Goal: Transaction & Acquisition: Purchase product/service

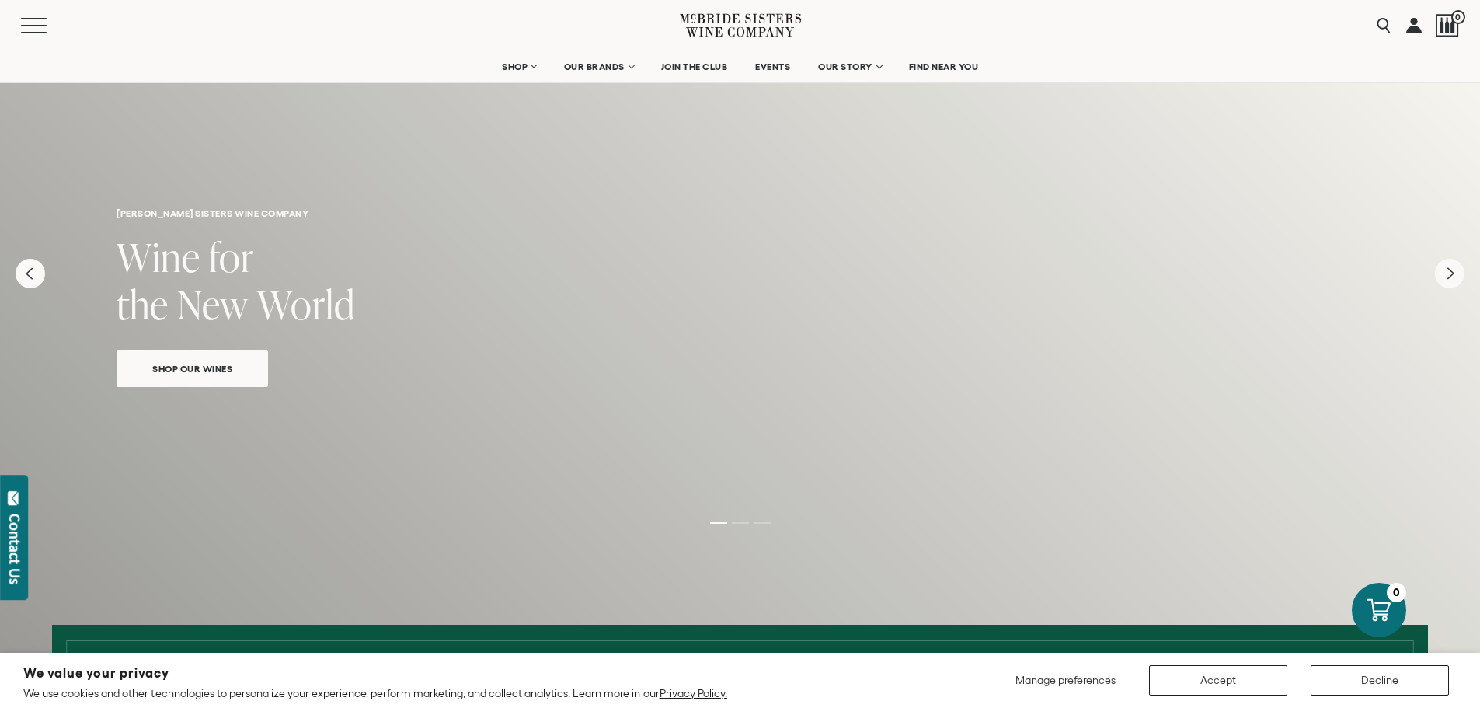
click at [189, 366] on span "Shop Our Wines" at bounding box center [192, 369] width 134 height 18
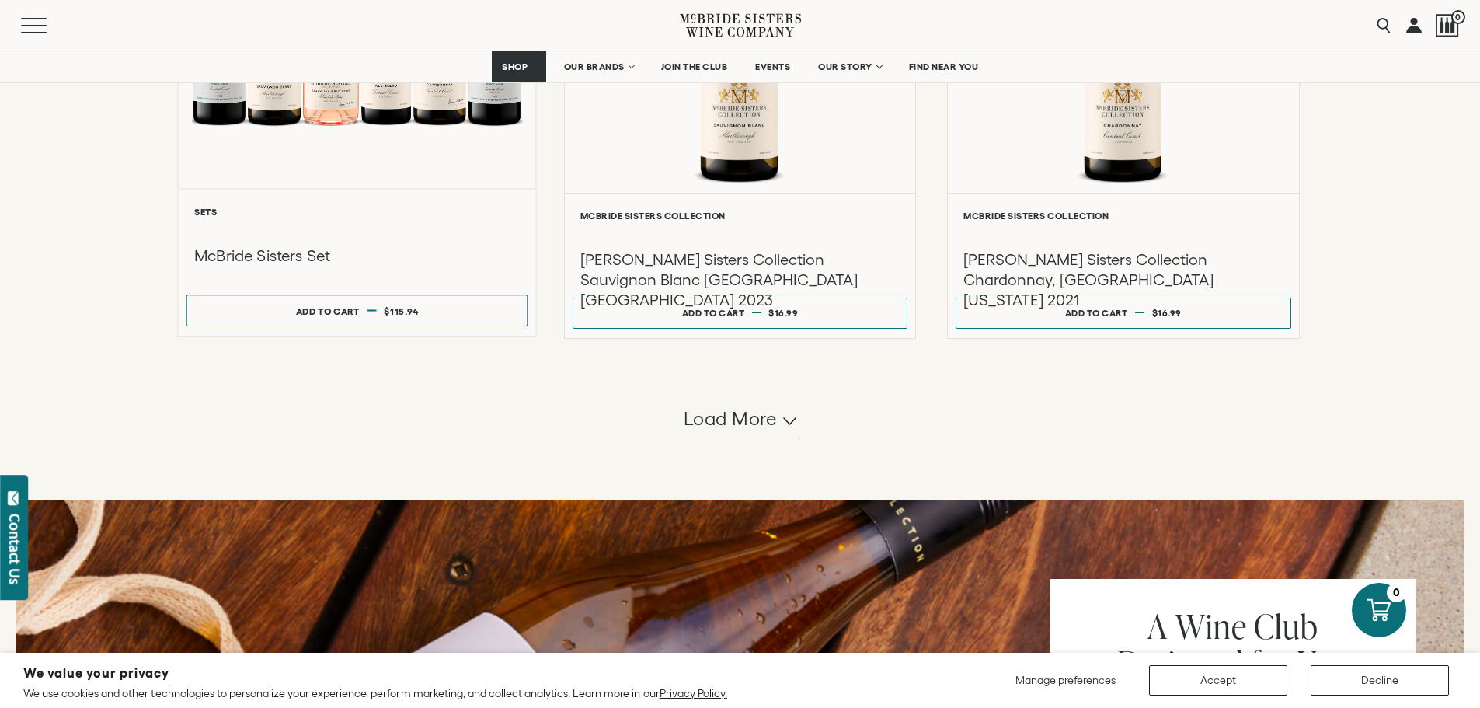
scroll to position [1476, 0]
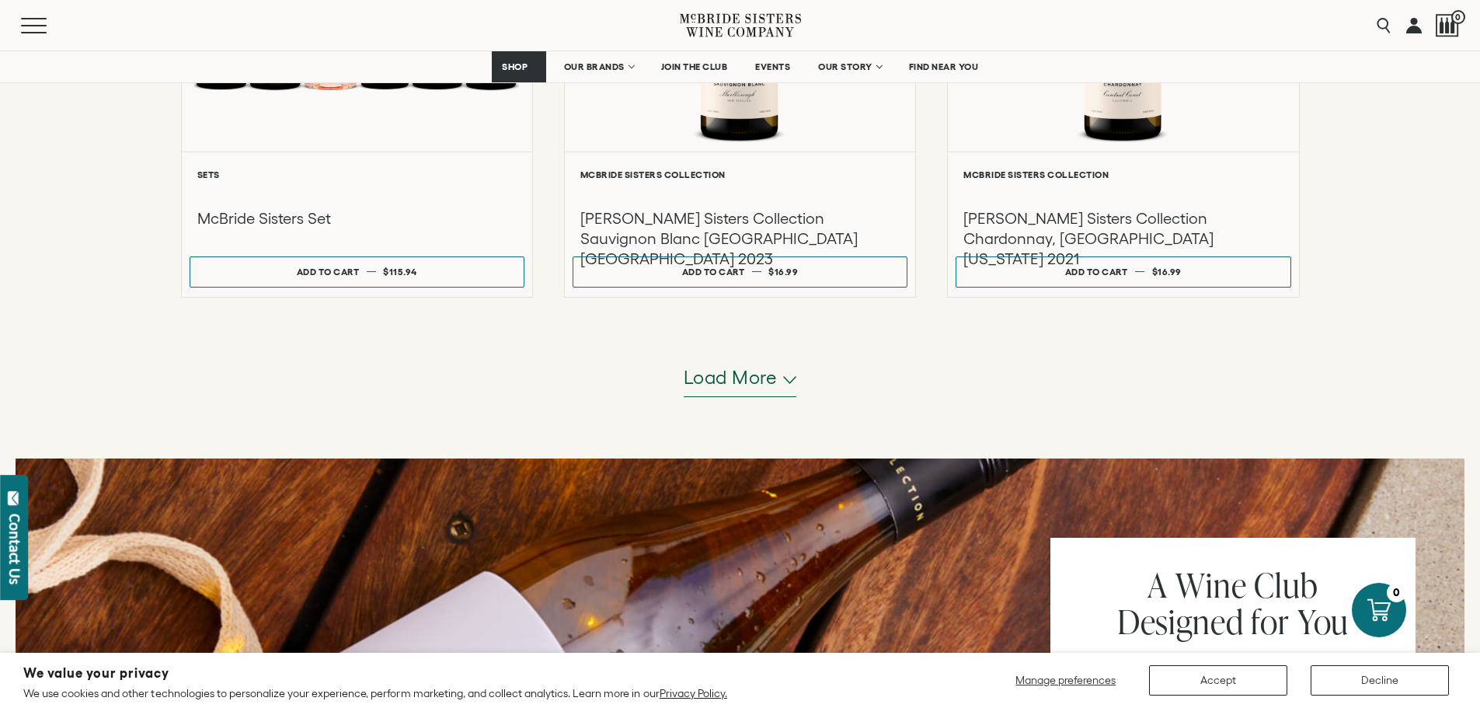
click at [792, 376] on icon "button" at bounding box center [789, 380] width 13 height 8
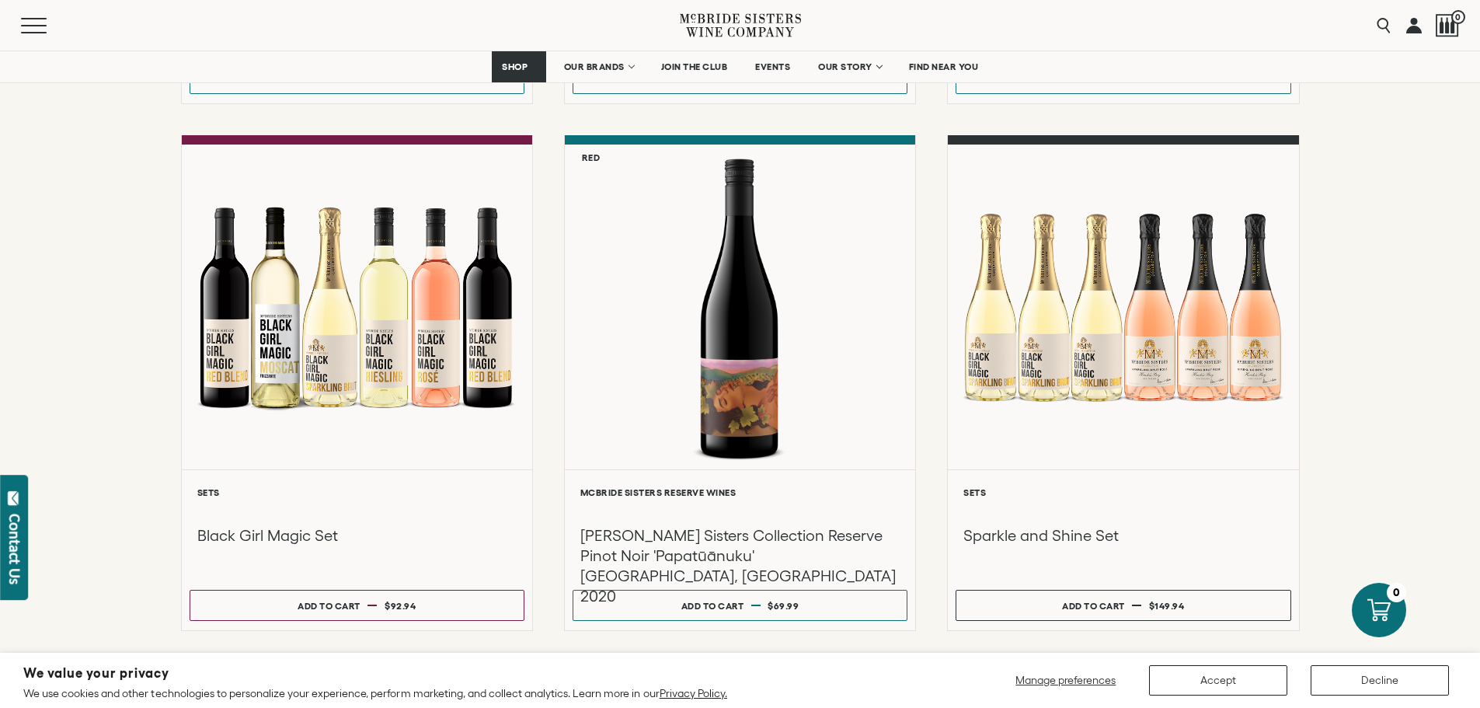
scroll to position [2796, 0]
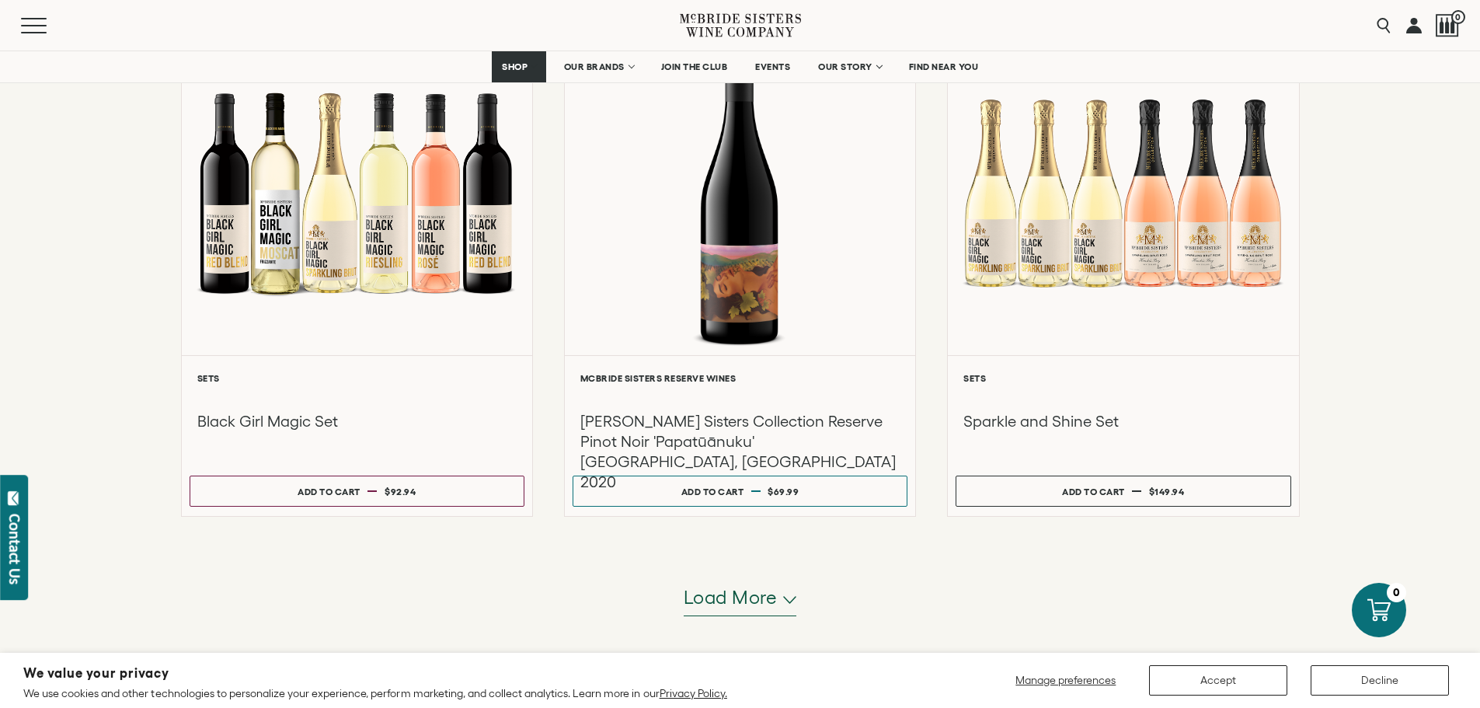
click at [781, 596] on button "Load more" at bounding box center [740, 597] width 113 height 37
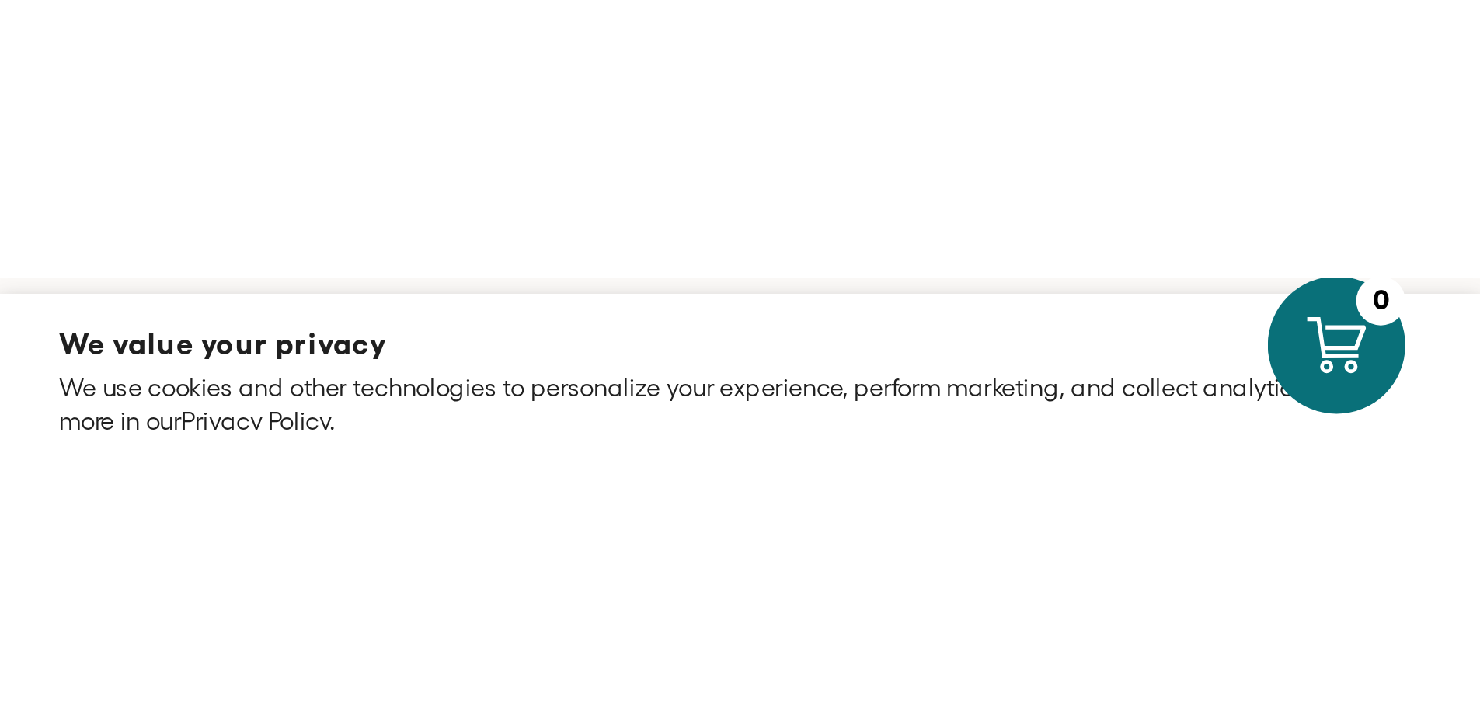
scroll to position [3712, 0]
